Goal: Task Accomplishment & Management: Manage account settings

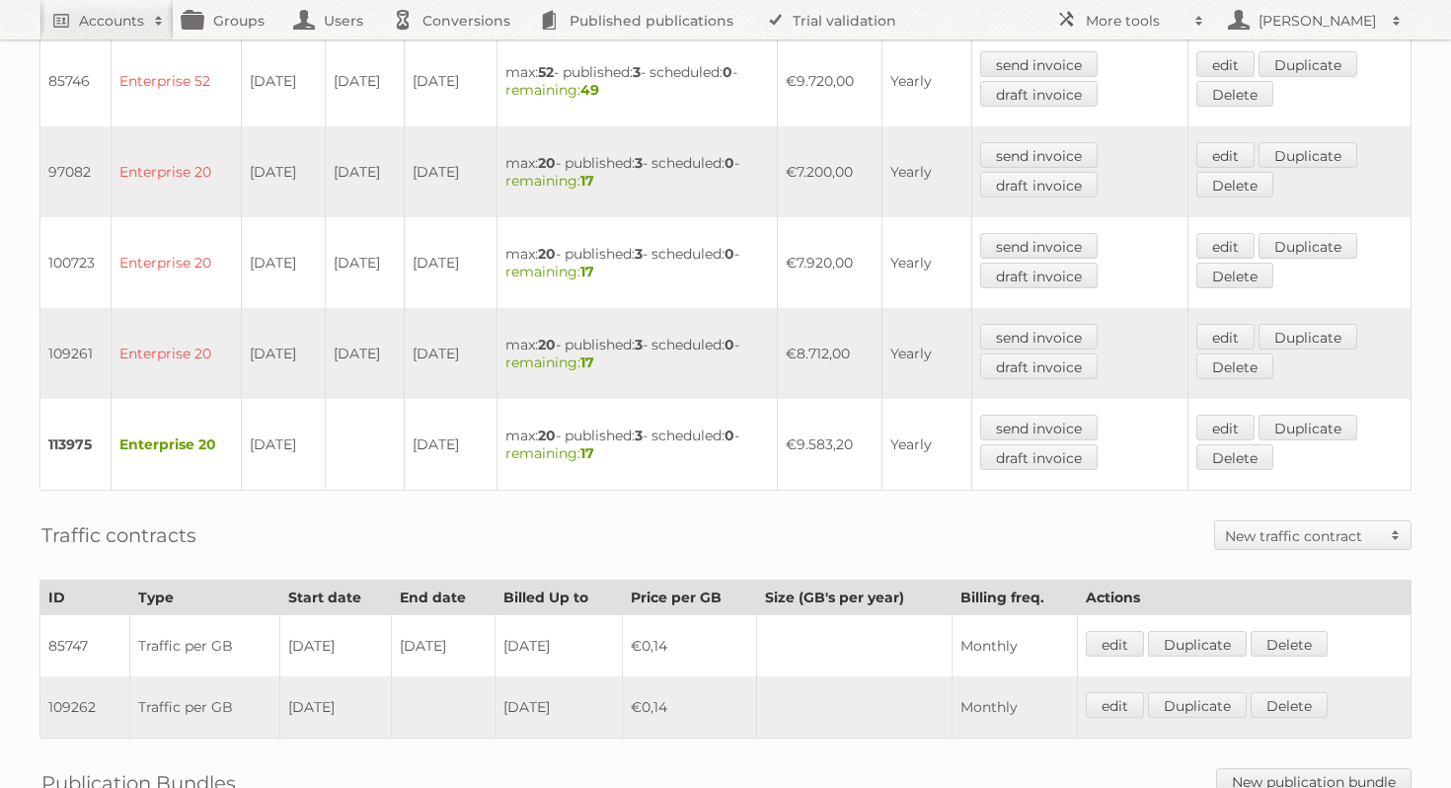
scroll to position [820, 0]
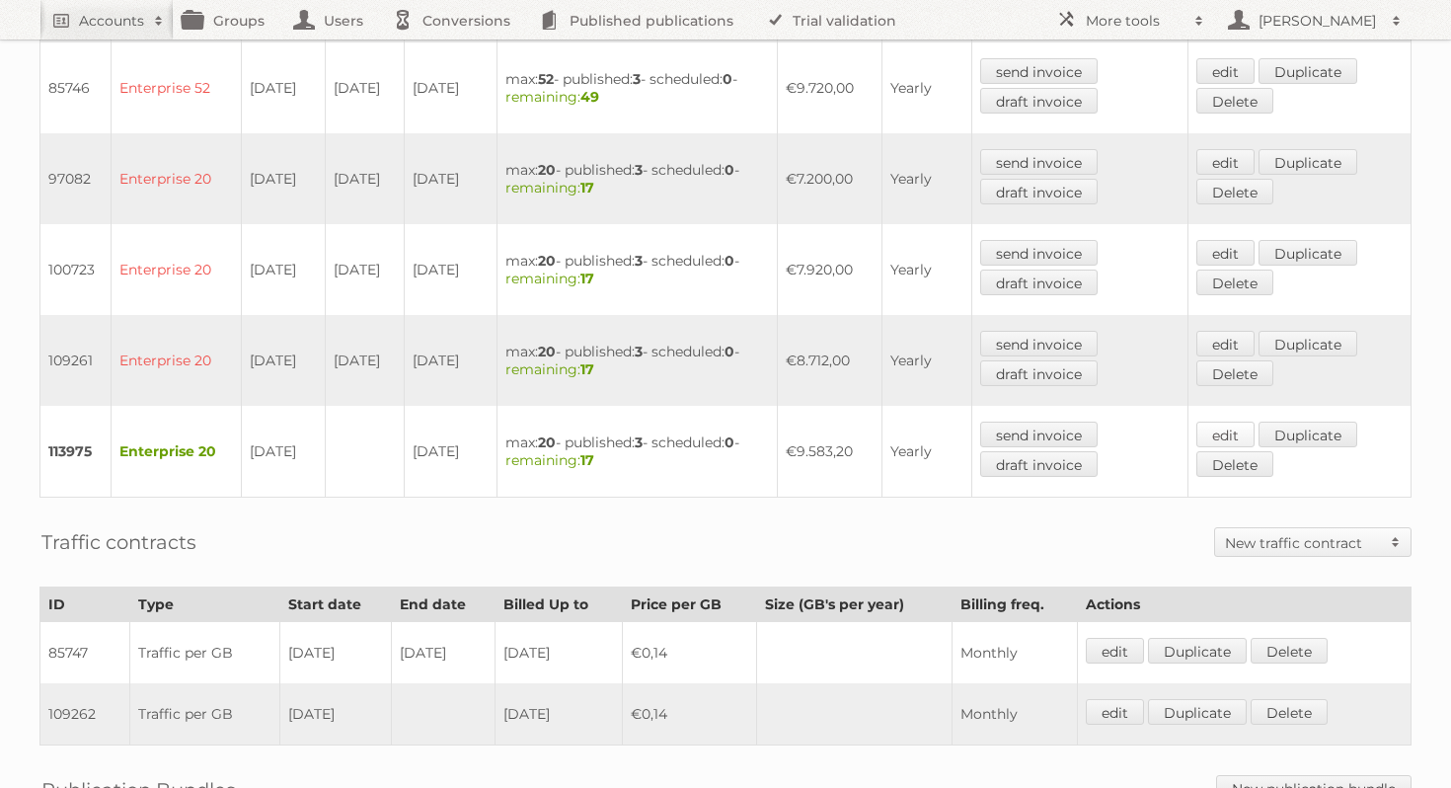
click at [1237, 422] on link "edit" at bounding box center [1226, 435] width 58 height 26
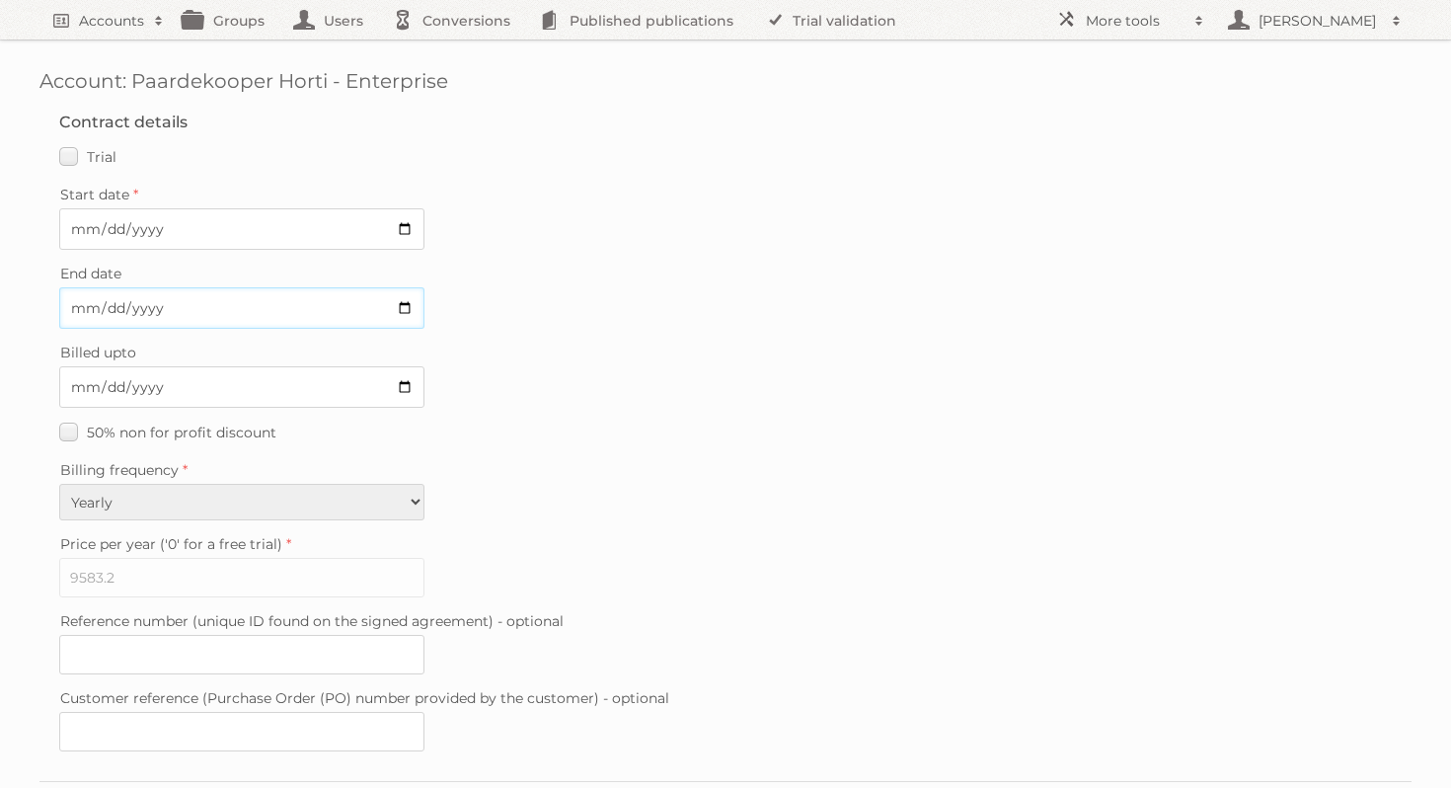
click at [413, 304] on input "End date" at bounding box center [241, 307] width 365 height 41
type input "2025-07-28"
click at [399, 383] on input "2026-07-27" at bounding box center [241, 386] width 365 height 41
click at [521, 442] on fieldset "Contract details Trial Verified trial Start date 2025-07-28 End date 2025-07-28…" at bounding box center [725, 437] width 1372 height 688
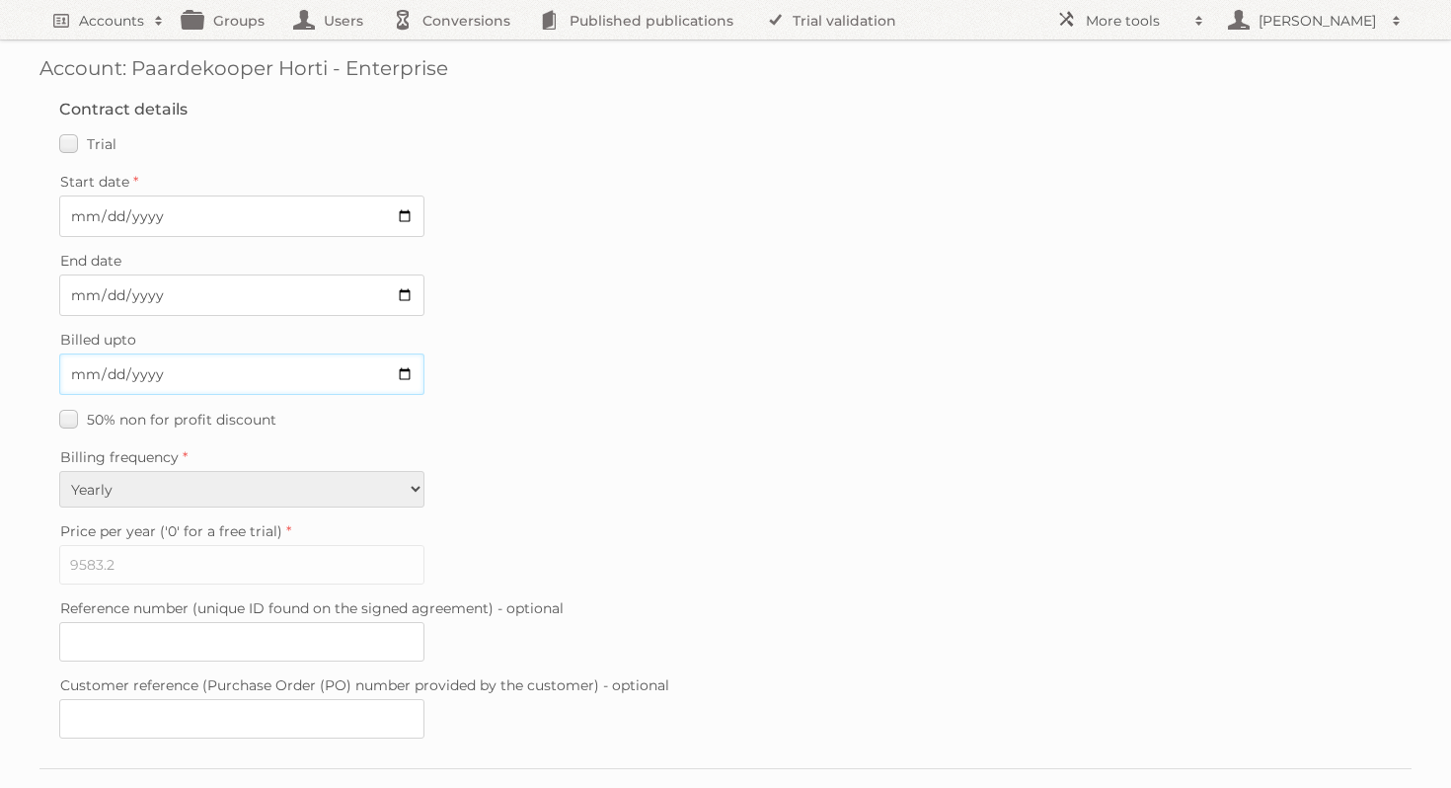
click at [407, 367] on input "2026-07-27" at bounding box center [241, 373] width 365 height 41
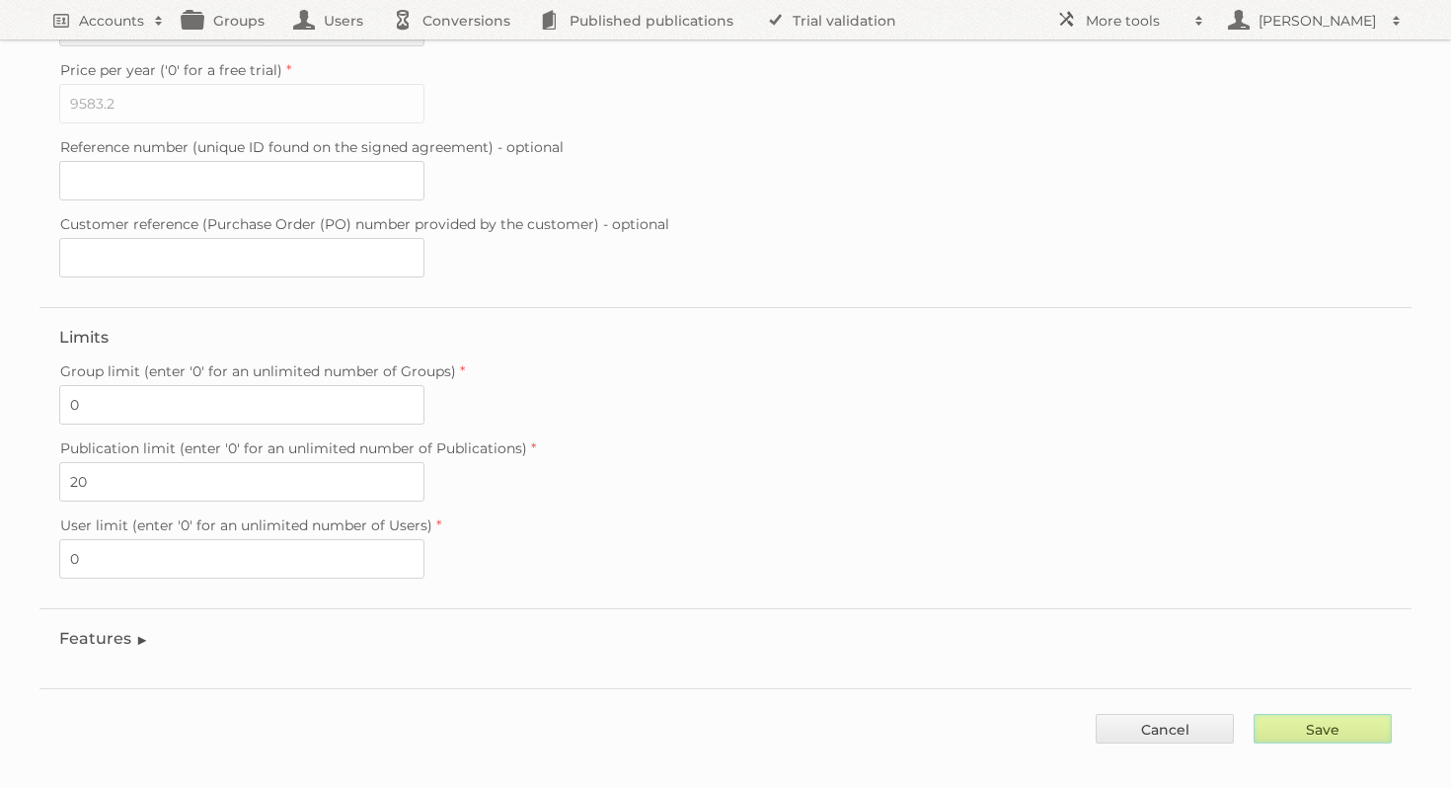
click at [1307, 715] on input "Save" at bounding box center [1323, 729] width 138 height 30
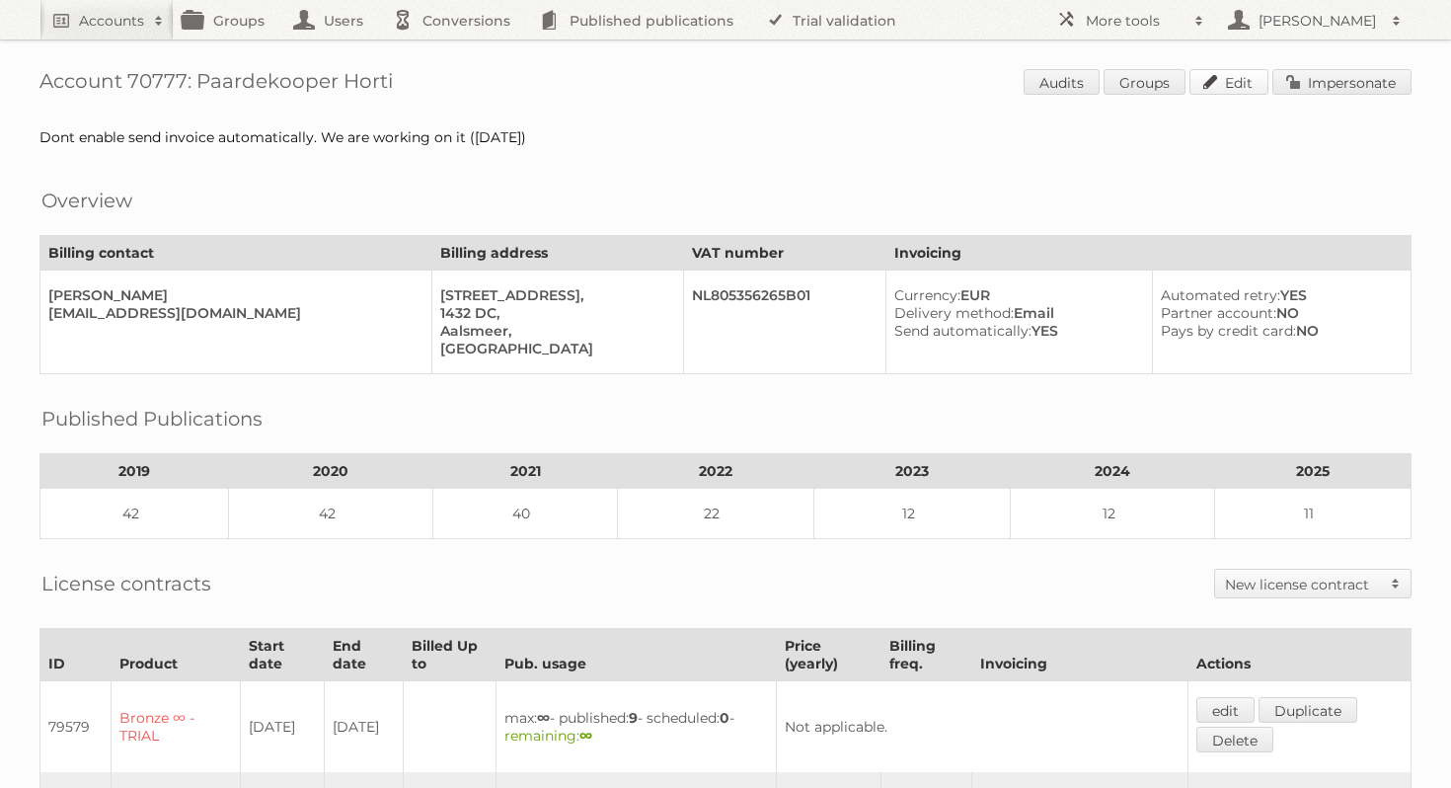
click at [1234, 84] on link "Edit" at bounding box center [1229, 82] width 79 height 26
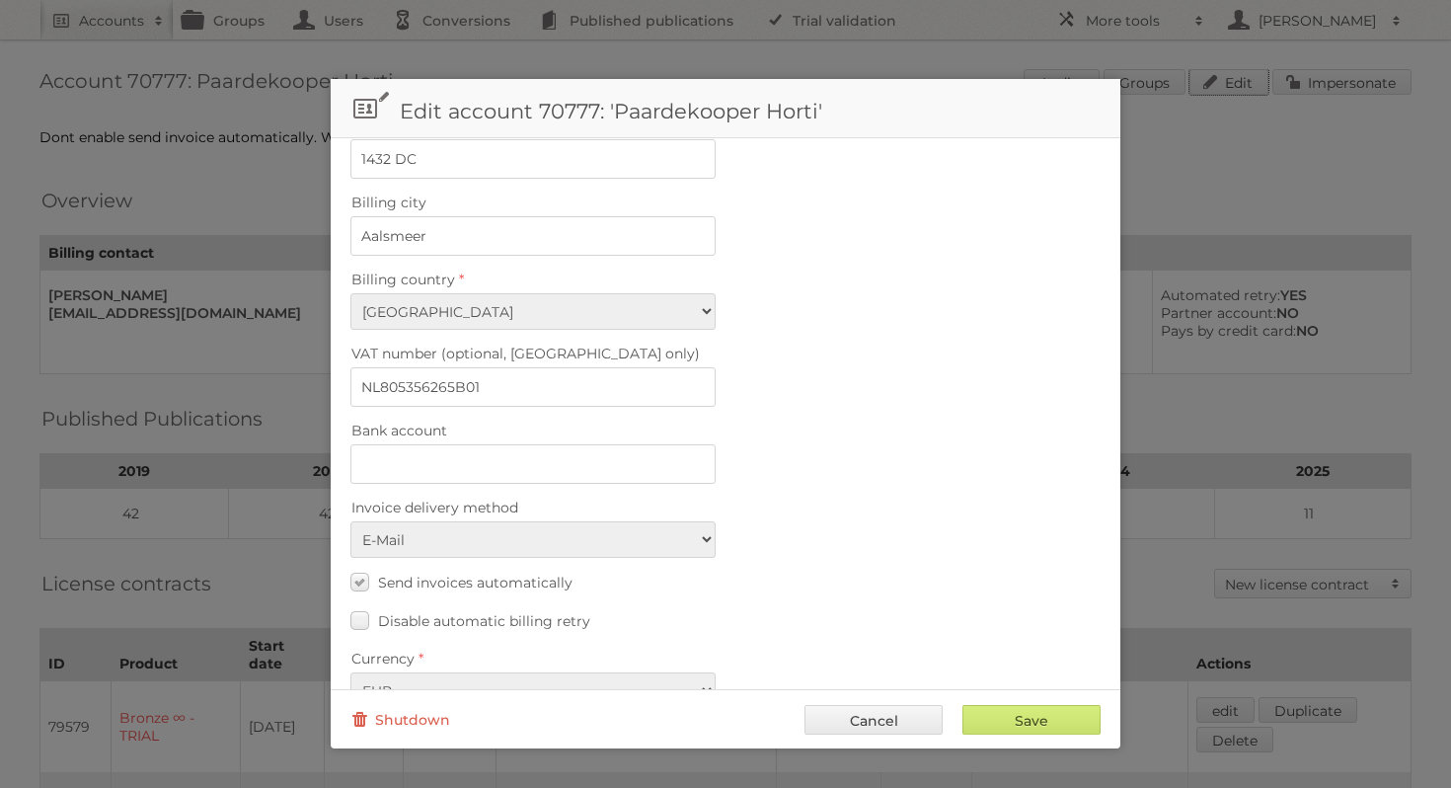
scroll to position [785, 0]
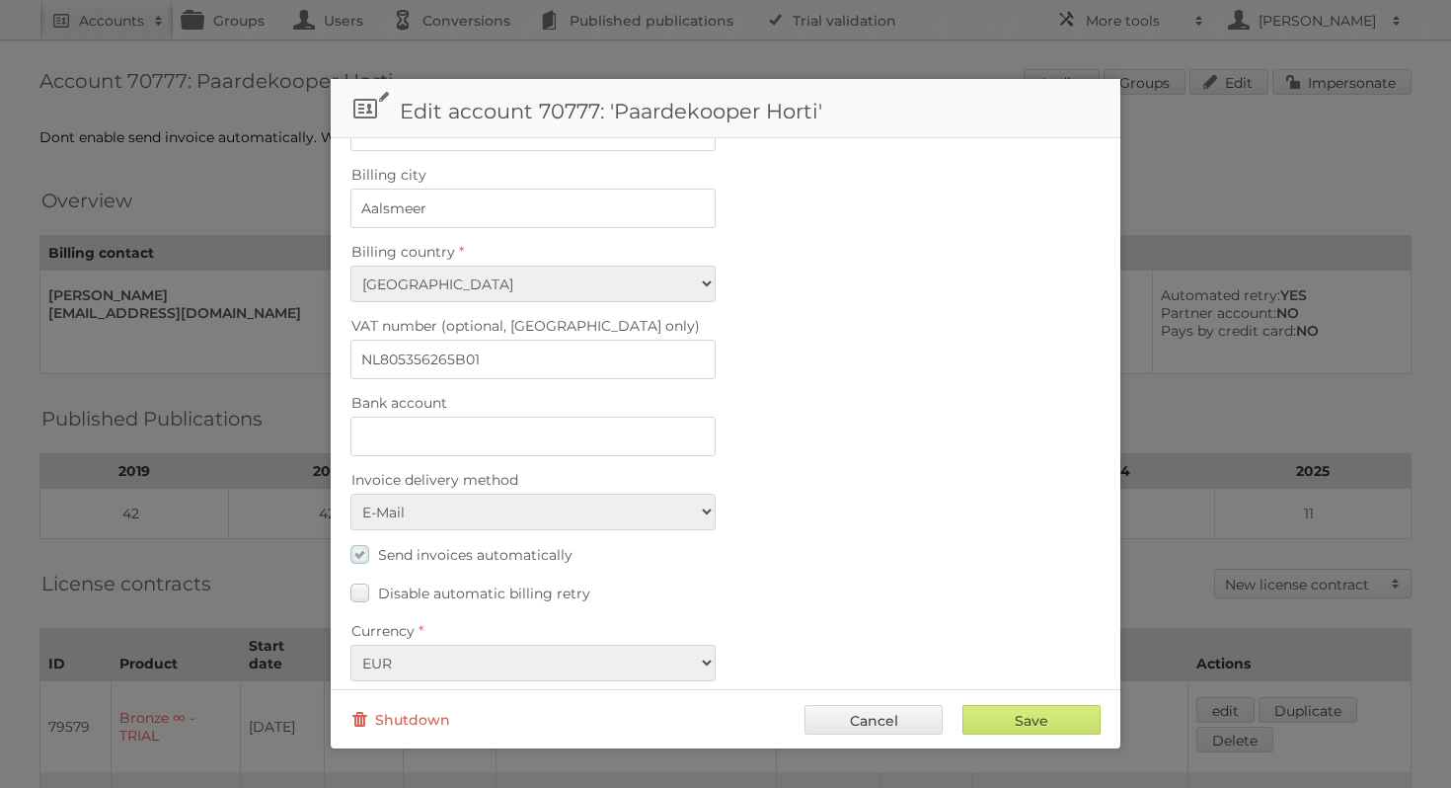
click at [356, 540] on label "Send invoices automatically" at bounding box center [461, 554] width 222 height 29
click at [0, 0] on input "Send invoices automatically" at bounding box center [0, 0] width 0 height 0
click at [1021, 730] on input "Save" at bounding box center [1032, 720] width 138 height 30
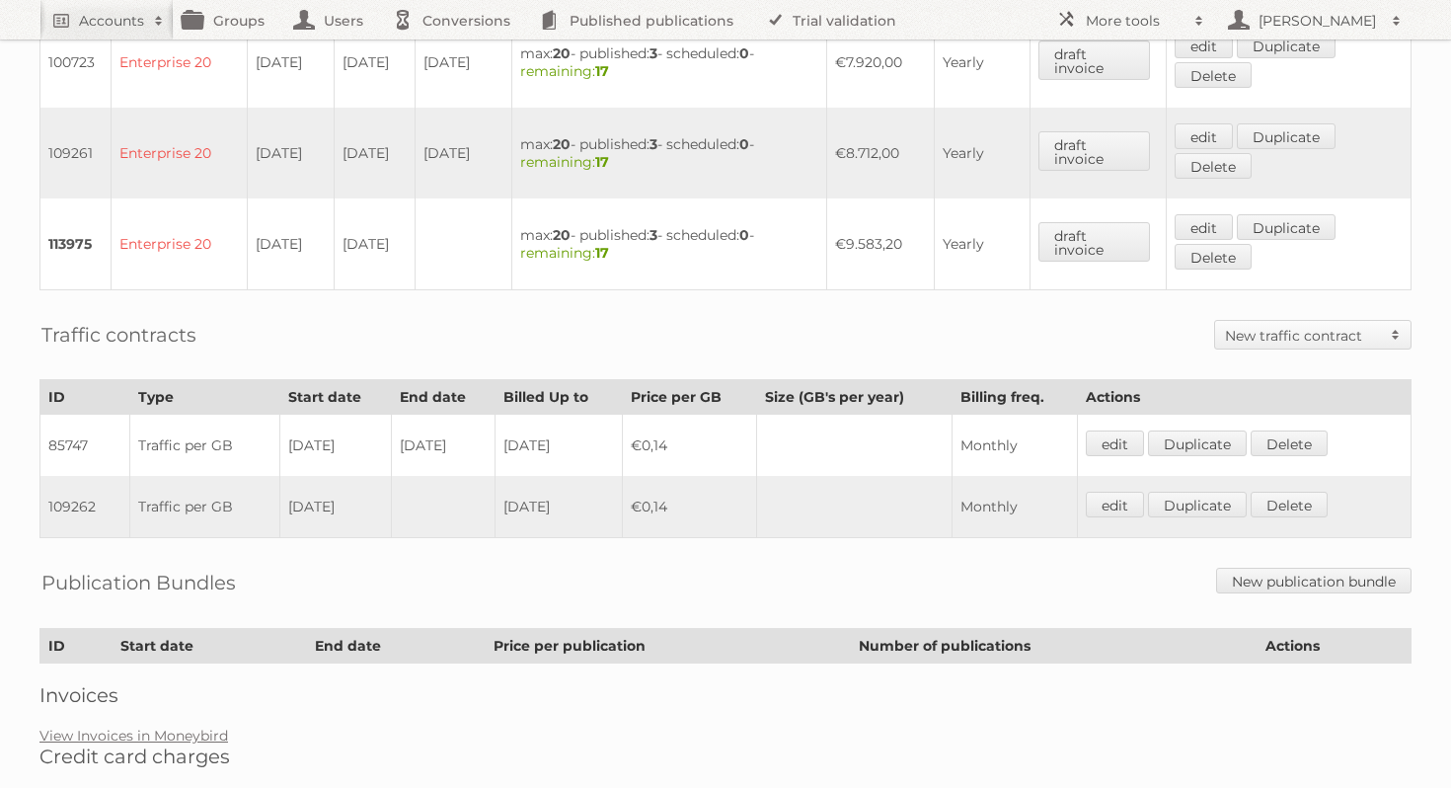
scroll to position [1040, 0]
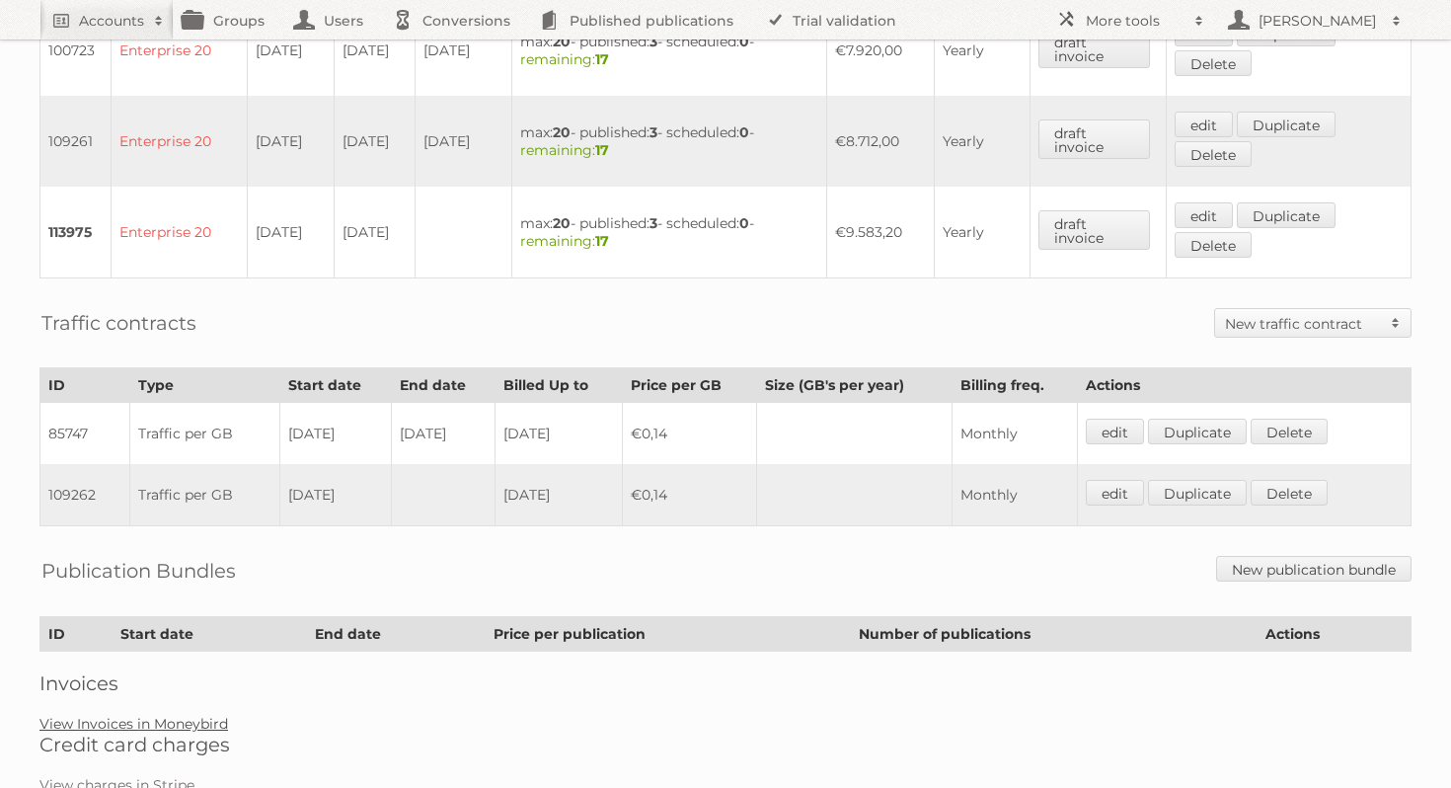
click at [173, 715] on link "View Invoices in Moneybird" at bounding box center [133, 724] width 189 height 18
